Goal: Task Accomplishment & Management: Use online tool/utility

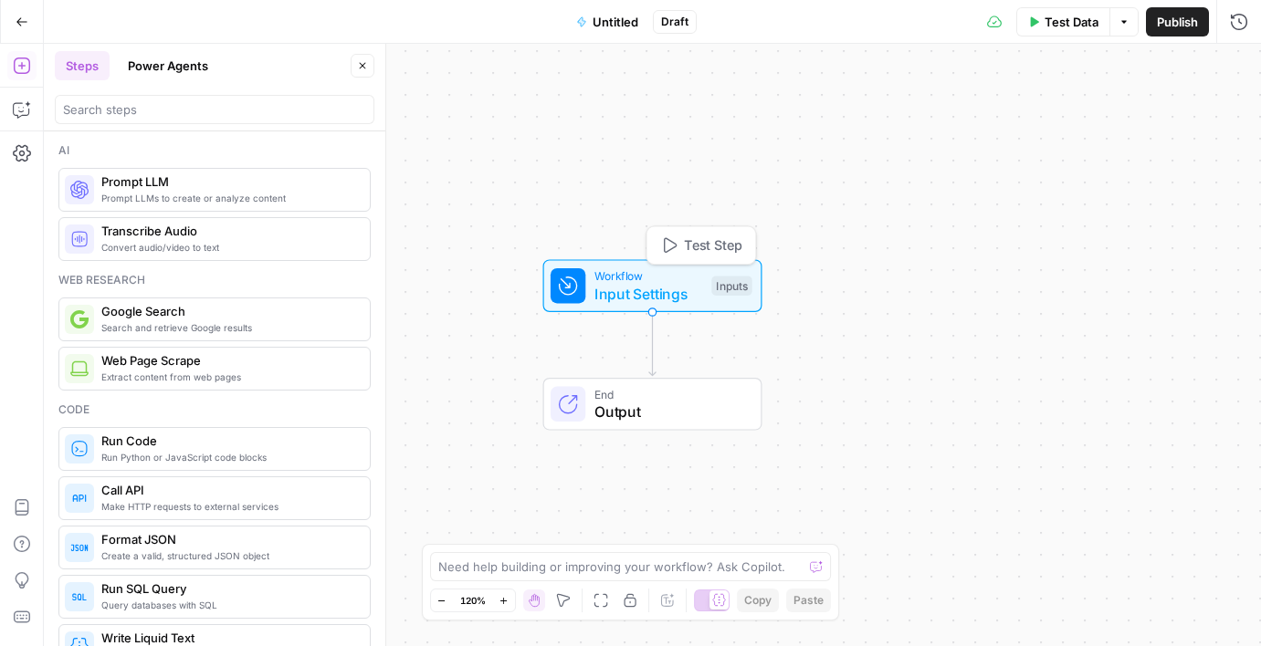
click at [600, 304] on div "Workflow Input Settings Inputs Test Step" at bounding box center [652, 285] width 219 height 53
click at [994, 138] on button "Add Field" at bounding box center [1063, 124] width 304 height 29
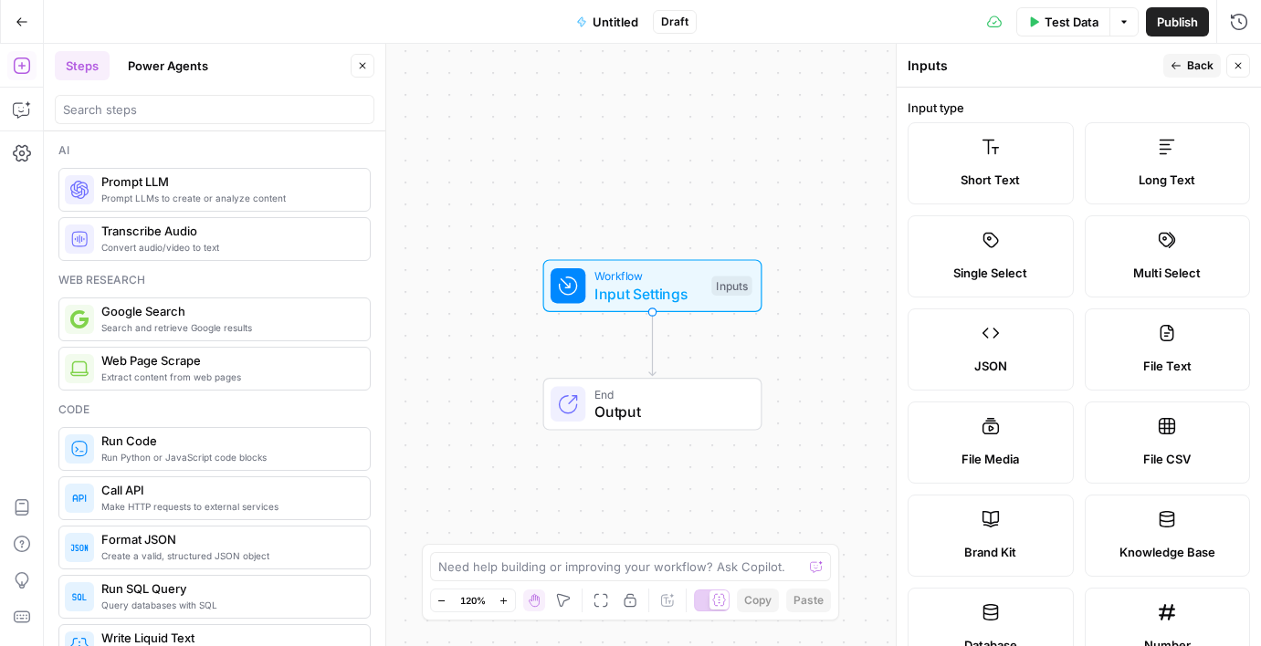
click at [1171, 463] on span "File CSV" at bounding box center [1166, 459] width 47 height 18
type textarea "Supports .csv file type"
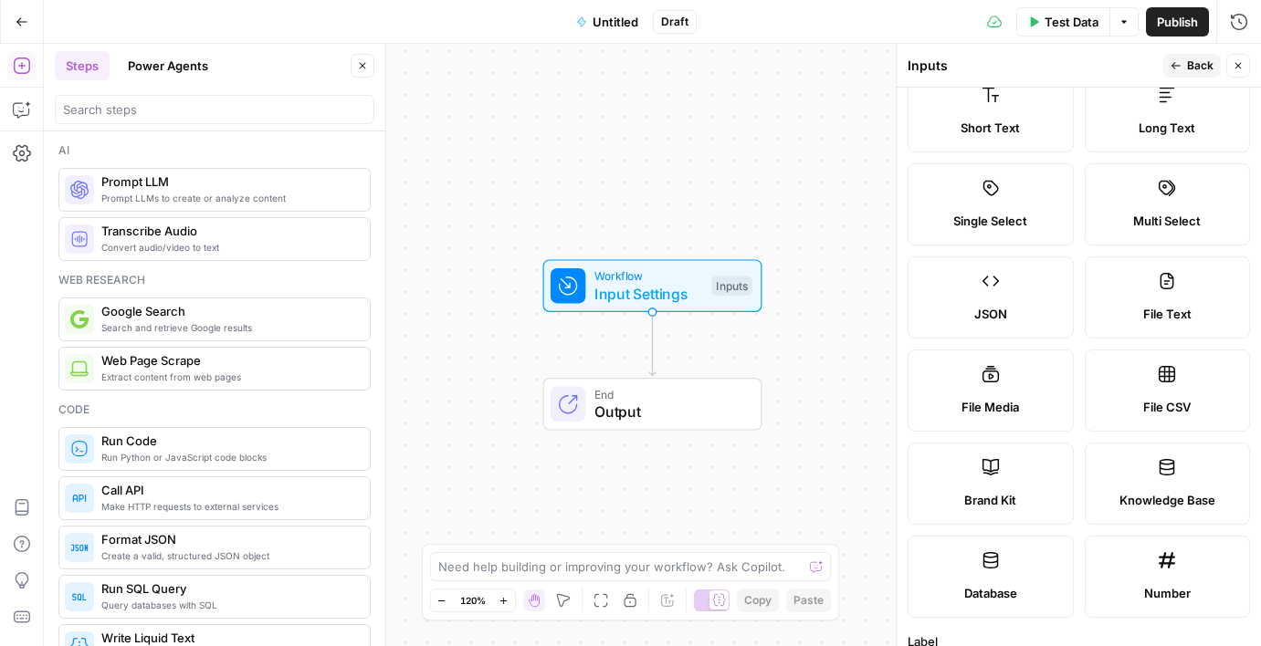
scroll to position [58, 0]
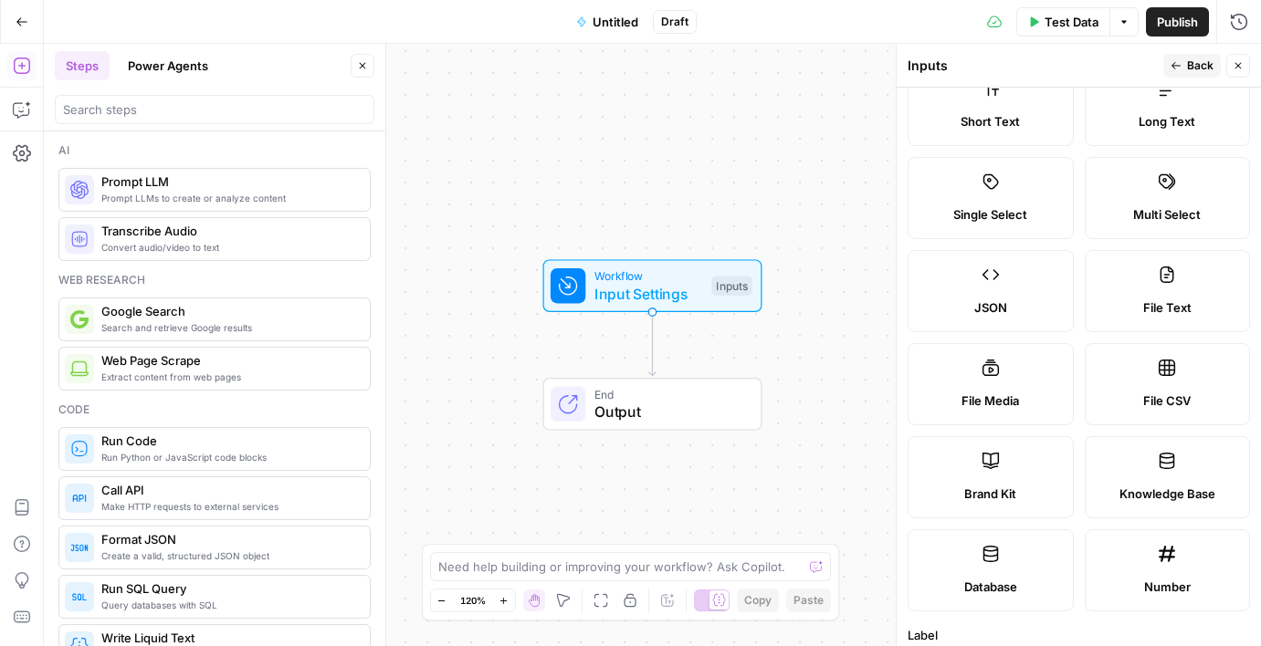
click at [1171, 465] on icon at bounding box center [1167, 461] width 18 height 18
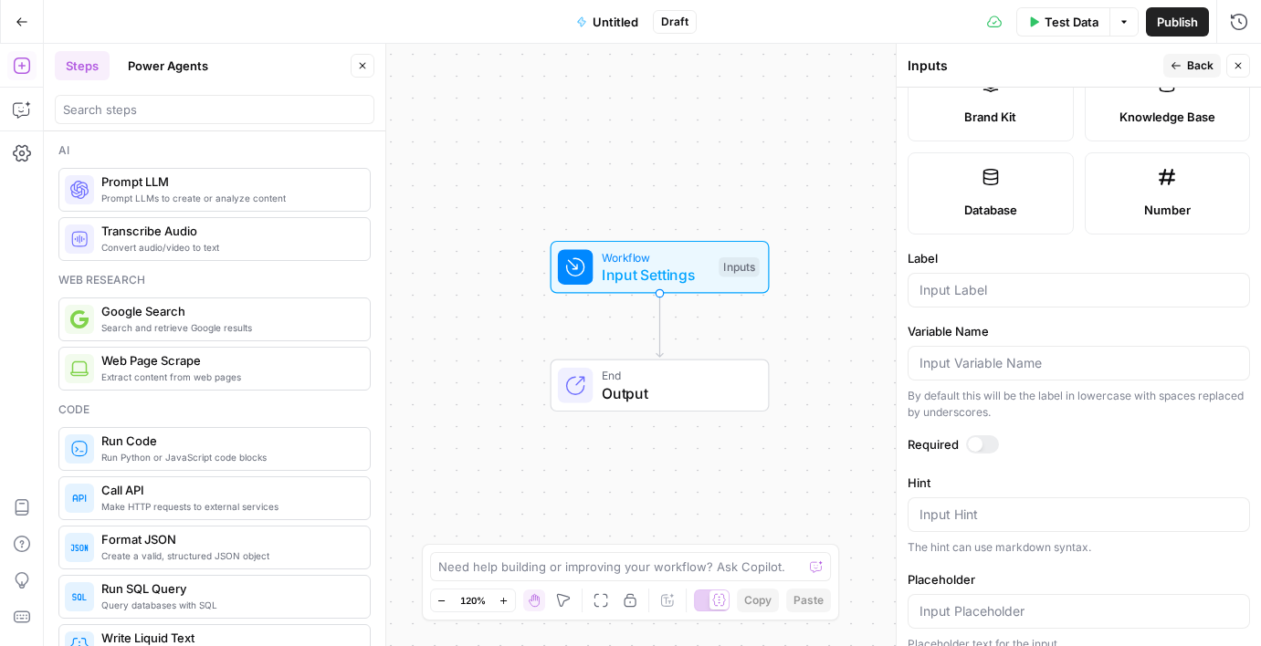
scroll to position [453, 0]
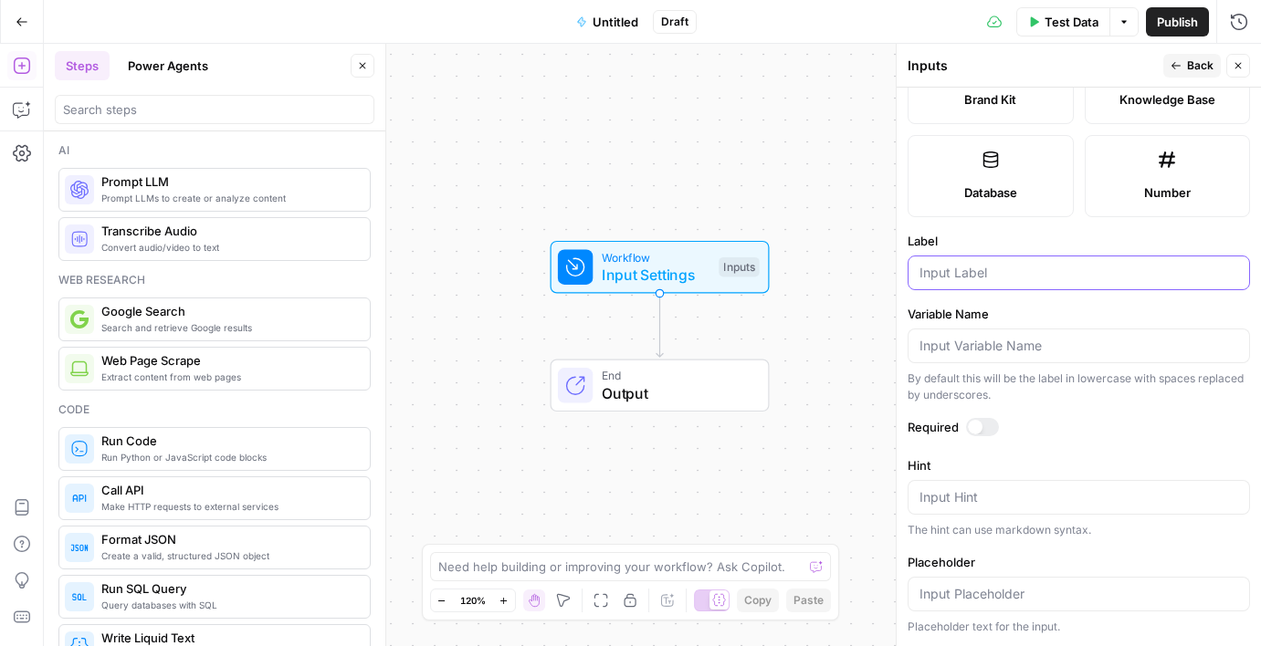
click at [1059, 269] on input "Label" at bounding box center [1078, 273] width 319 height 18
type input "CG UK car reviews database with tagging"
click at [984, 431] on div at bounding box center [982, 427] width 33 height 18
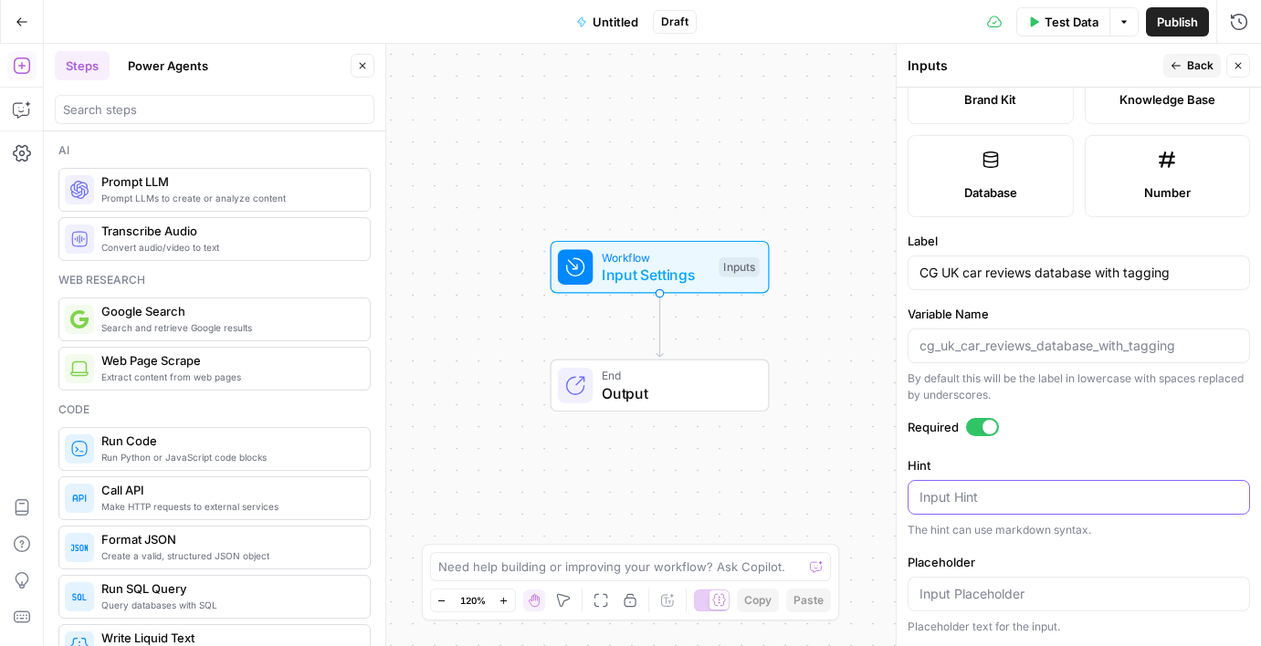
click at [1066, 493] on textarea "Hint" at bounding box center [1078, 497] width 319 height 18
click at [1046, 580] on div at bounding box center [1079, 594] width 342 height 35
type input "Read database"
click at [1056, 510] on div "Input Hint" at bounding box center [1079, 497] width 342 height 35
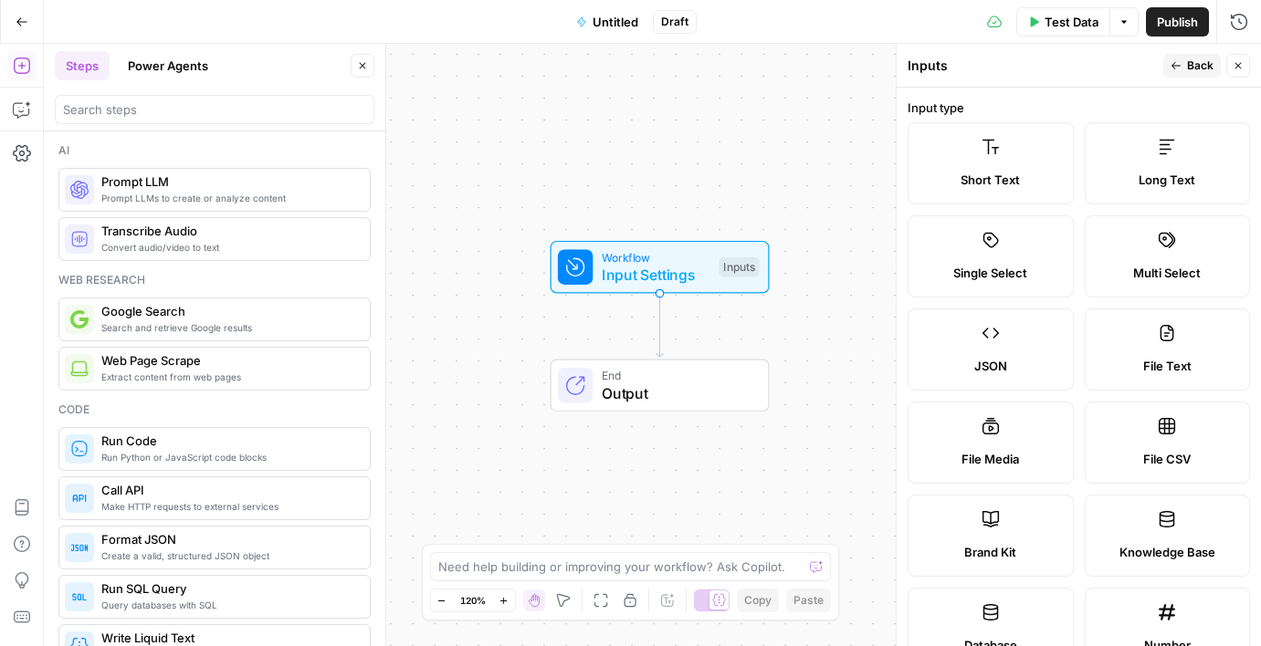
click at [823, 331] on div "Workflow Input Settings Inputs End Output" at bounding box center [652, 345] width 1217 height 603
click at [1122, 521] on label "Knowledge Base" at bounding box center [1168, 536] width 166 height 82
click at [1180, 74] on button "Back" at bounding box center [1192, 66] width 58 height 24
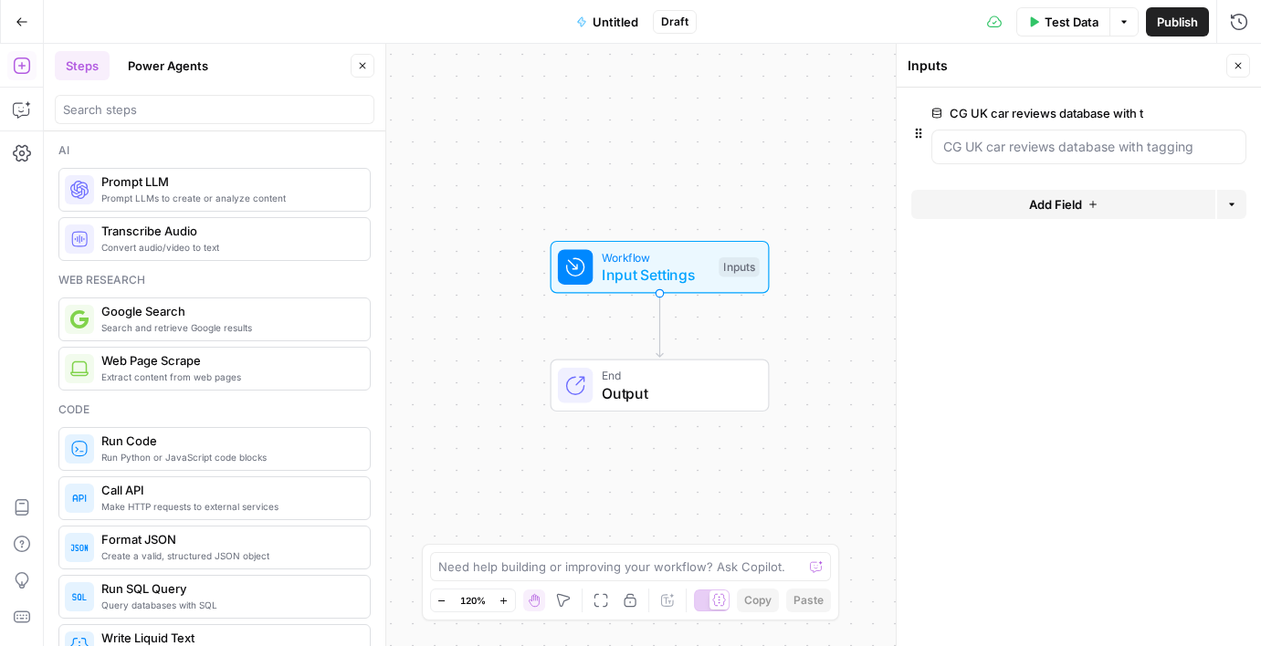
click at [1098, 199] on button "Add Field" at bounding box center [1063, 204] width 304 height 29
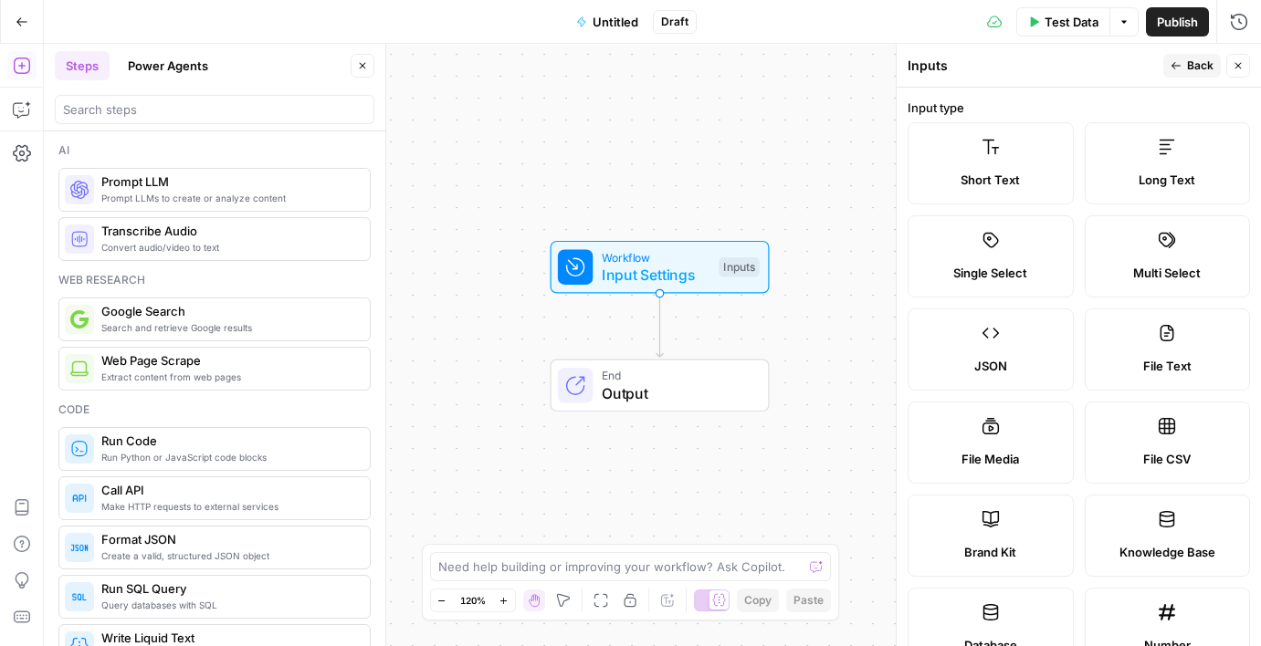
click at [20, 9] on button "Go Back" at bounding box center [21, 21] width 33 height 33
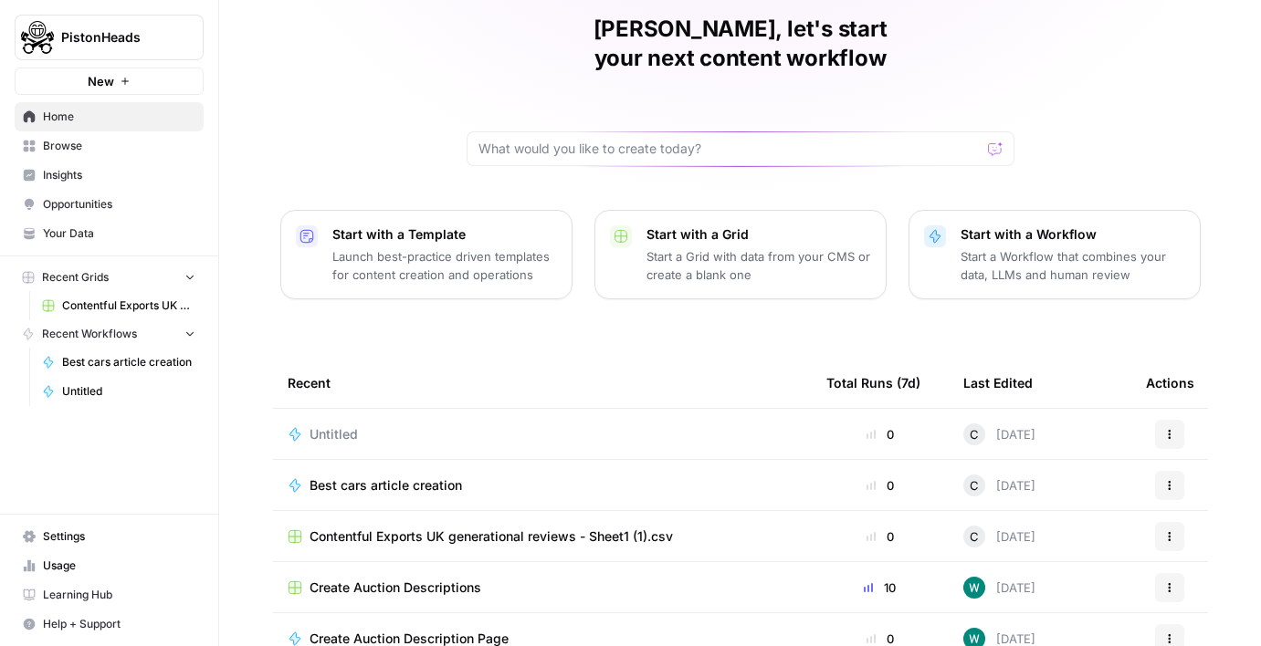
scroll to position [194, 0]
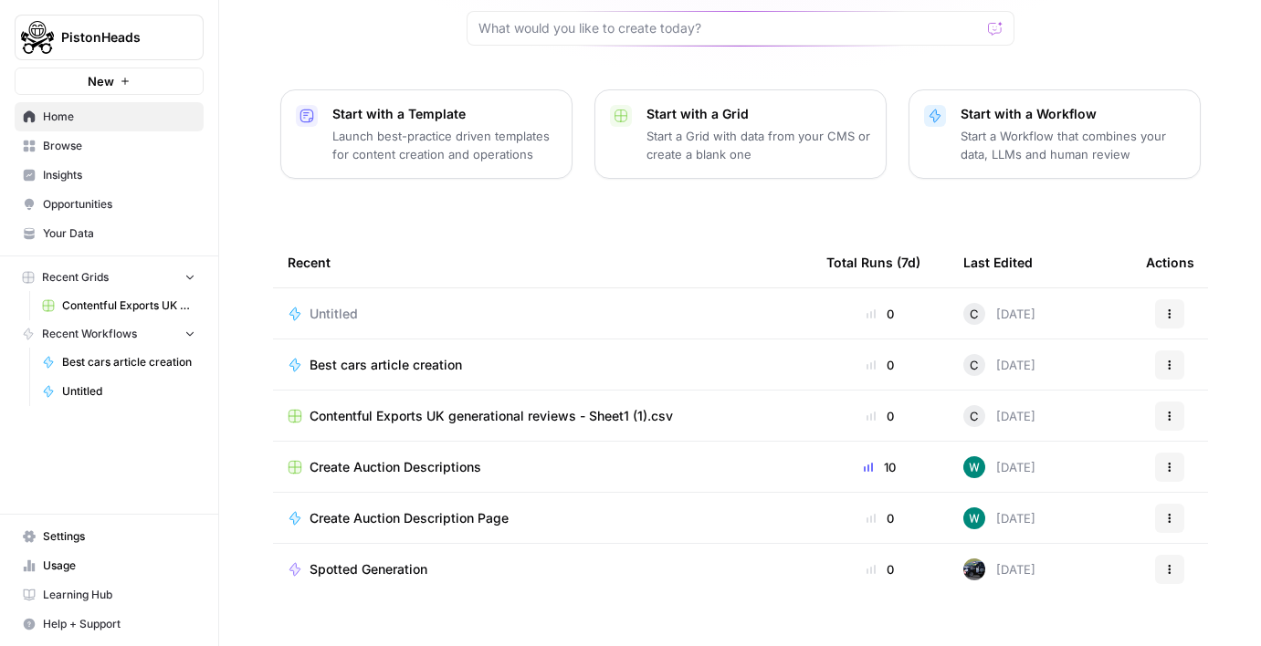
click at [375, 456] on td "Create Auction Descriptions" at bounding box center [542, 467] width 539 height 50
click at [377, 447] on td "Create Auction Descriptions" at bounding box center [542, 467] width 539 height 50
click at [381, 458] on span "Create Auction Descriptions" at bounding box center [396, 467] width 172 height 18
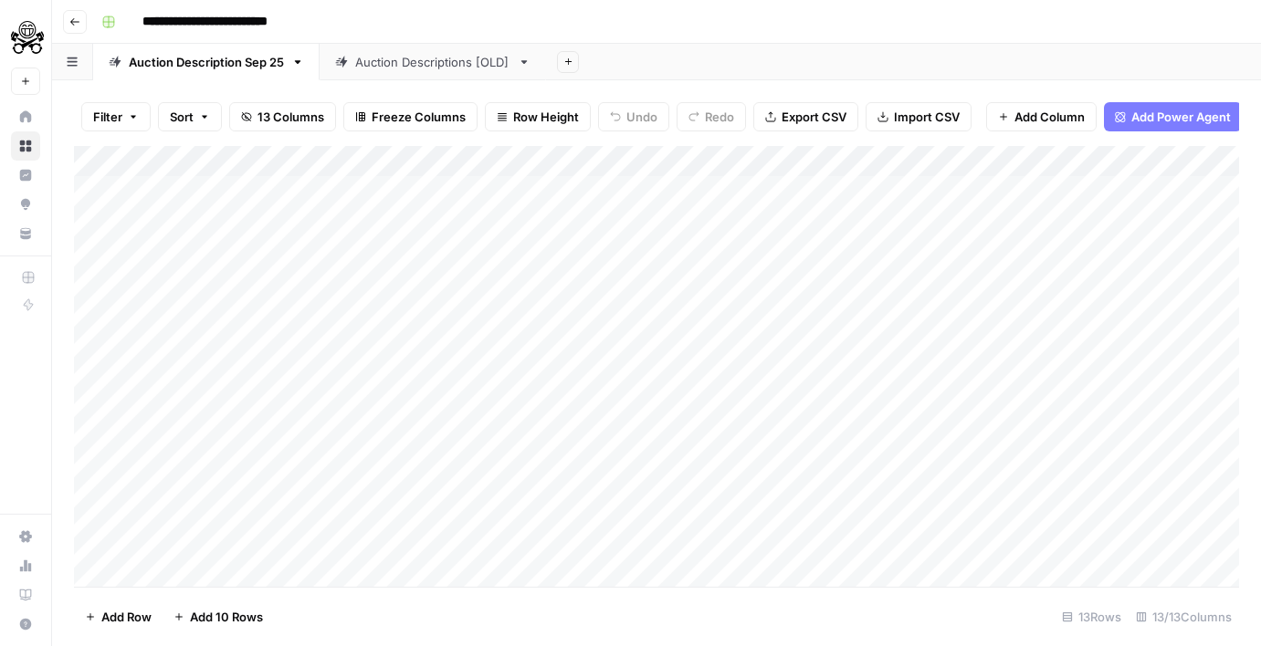
click at [445, 59] on div "Auction Descriptions [OLD]" at bounding box center [432, 62] width 155 height 18
click at [242, 70] on div "Auction Description Sep 25" at bounding box center [206, 62] width 155 height 18
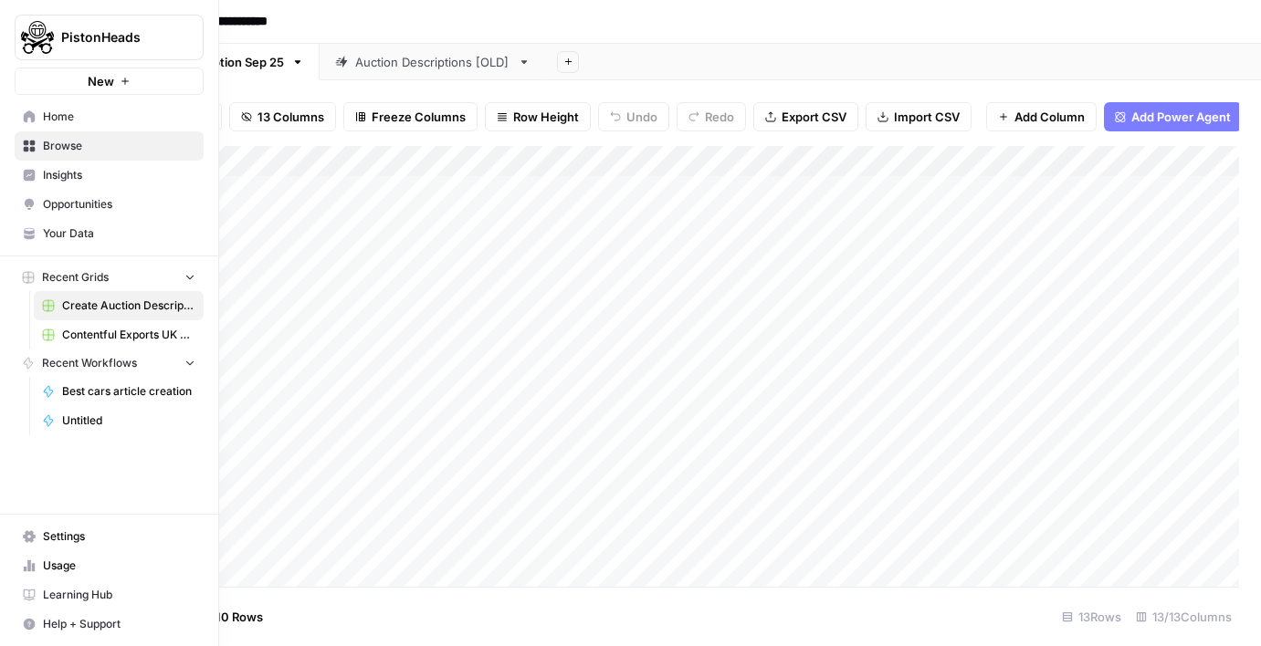
click at [46, 115] on span "Home" at bounding box center [119, 117] width 152 height 16
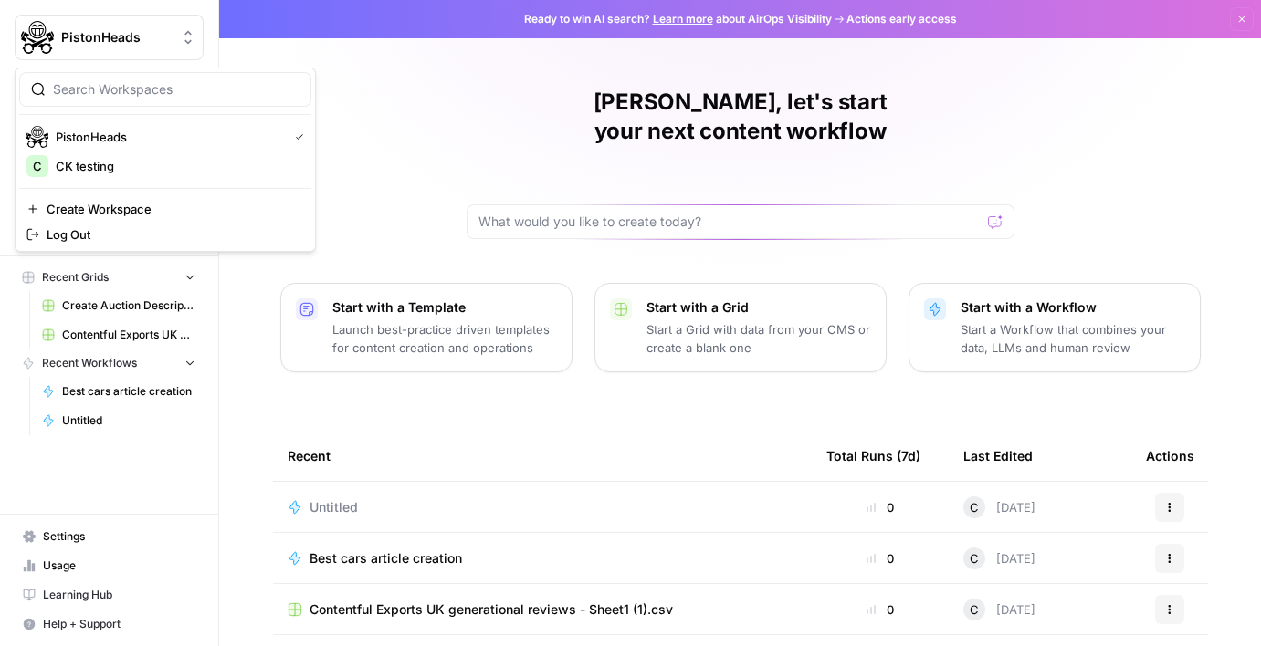
click at [100, 36] on span "PistonHeads" at bounding box center [116, 37] width 110 height 18
click at [78, 171] on span "CK testing" at bounding box center [176, 166] width 241 height 18
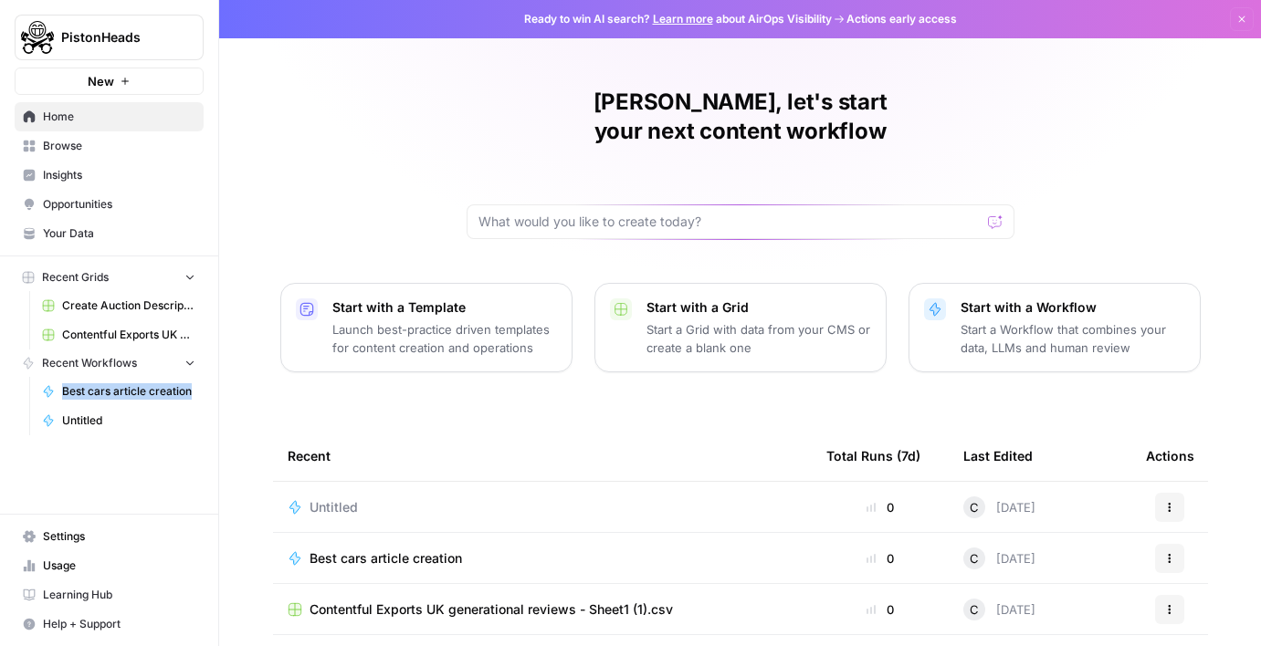
click at [104, 386] on span "Best cars article creation" at bounding box center [128, 391] width 133 height 16
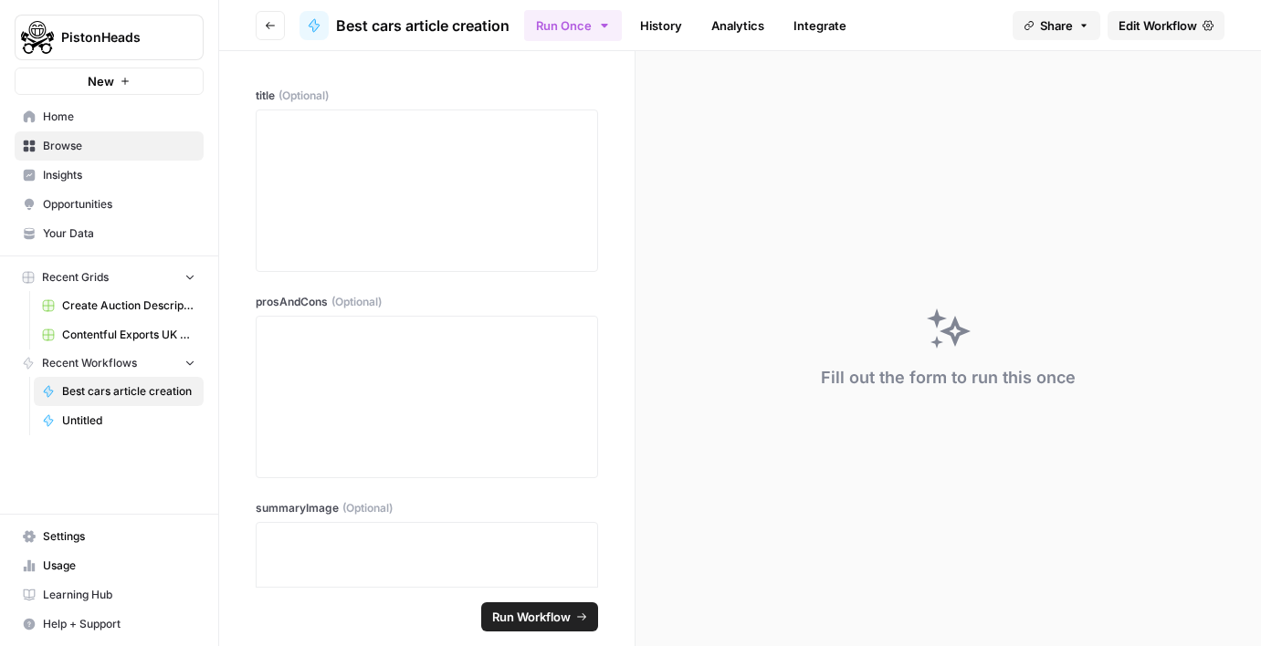
click at [394, 28] on span "Best cars article creation" at bounding box center [422, 26] width 173 height 22
click at [122, 47] on button "PistonHeads" at bounding box center [109, 38] width 189 height 46
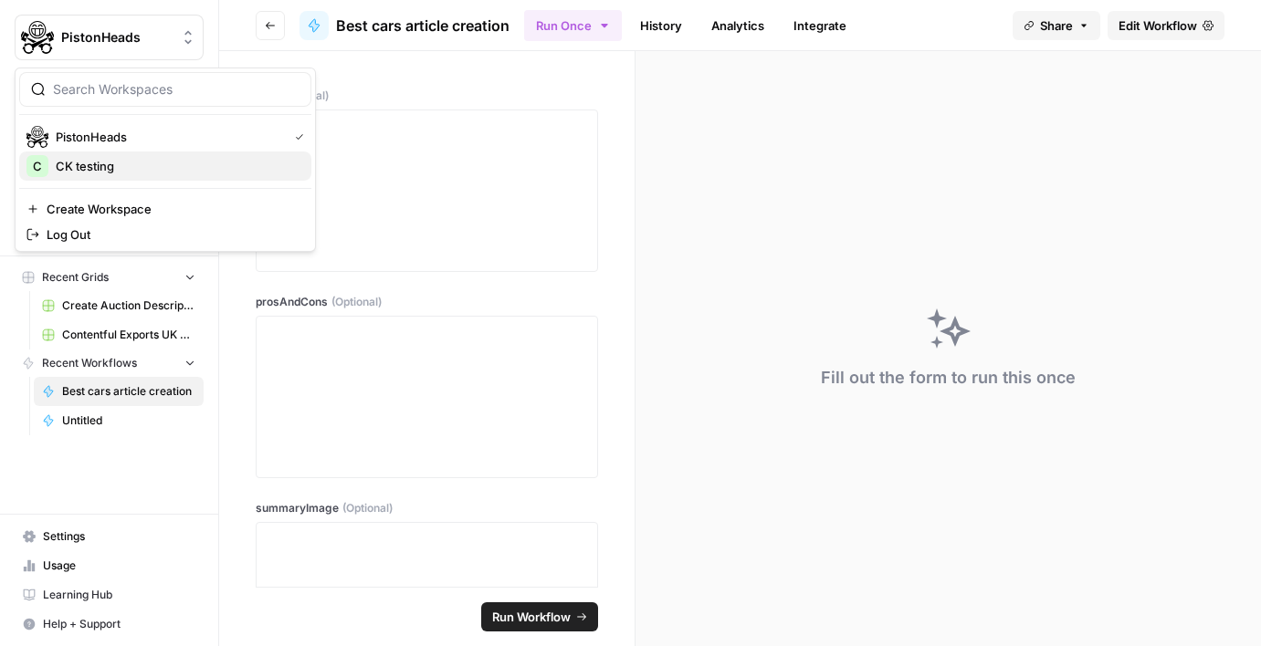
click at [105, 173] on span "CK testing" at bounding box center [176, 166] width 241 height 18
